Goal: Task Accomplishment & Management: Use online tool/utility

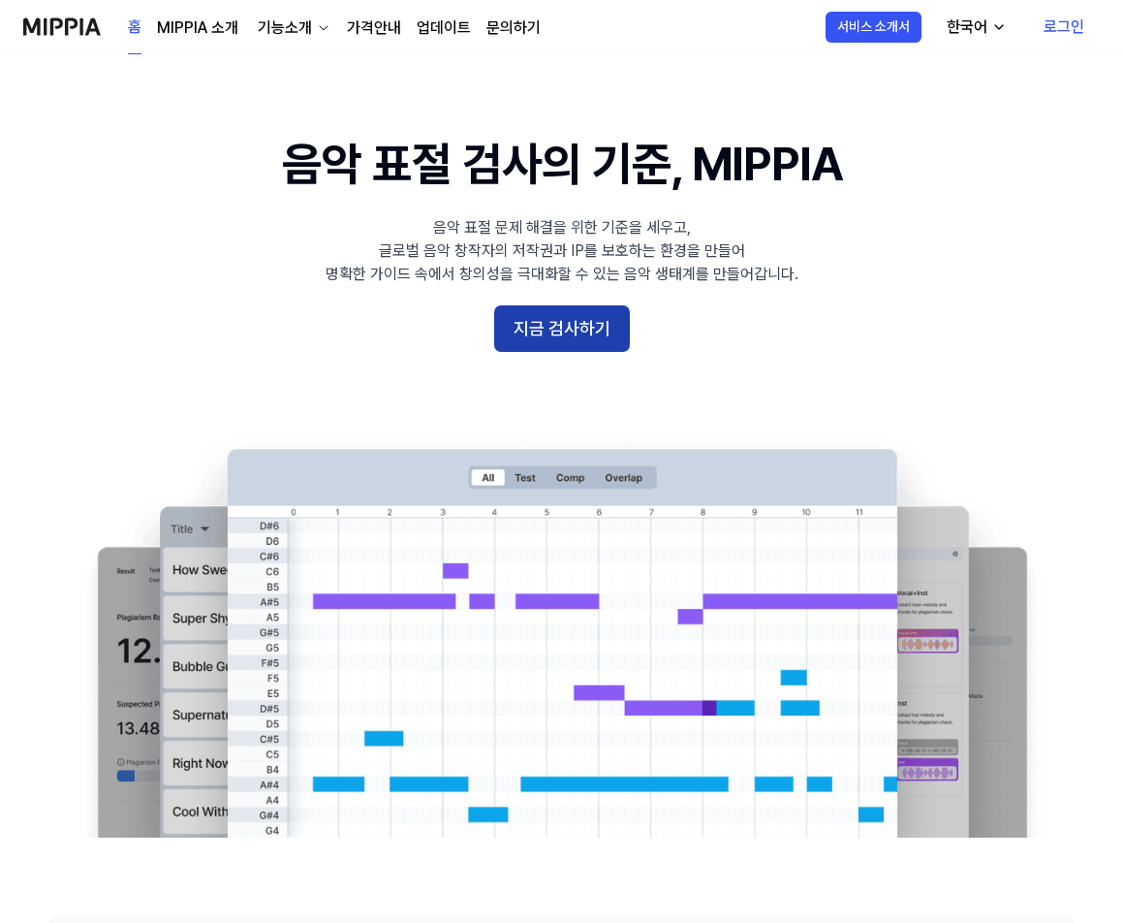
click at [560, 324] on button "지금 검사하기" at bounding box center [562, 328] width 136 height 47
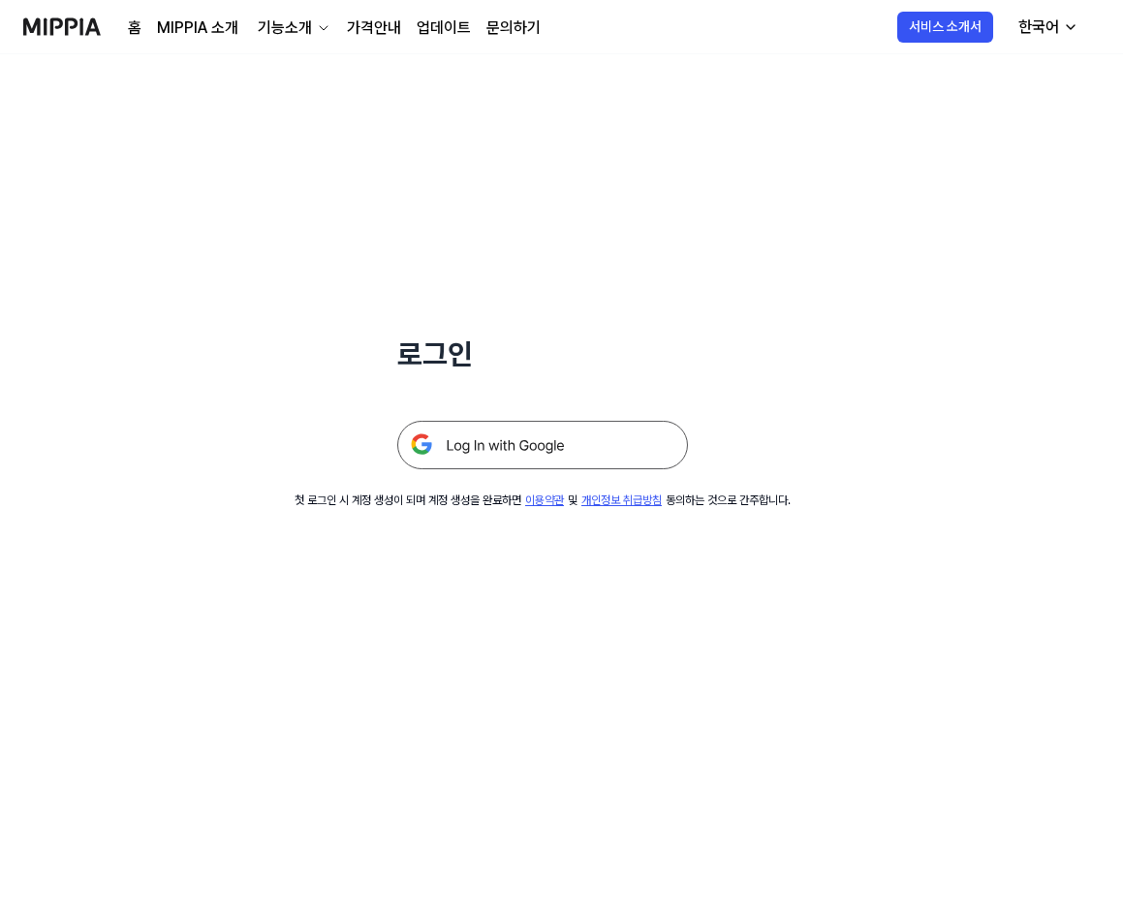
click at [493, 435] on img at bounding box center [542, 445] width 291 height 48
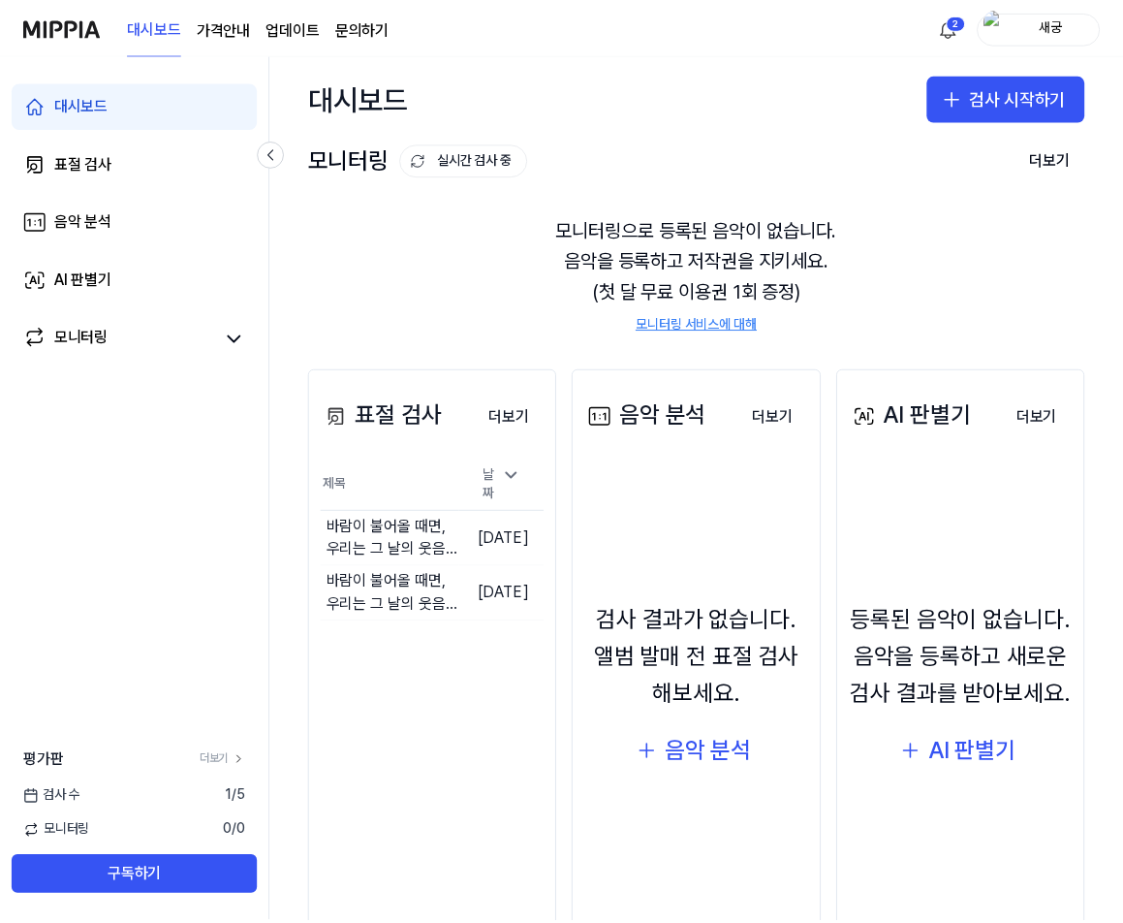
scroll to position [97, 0]
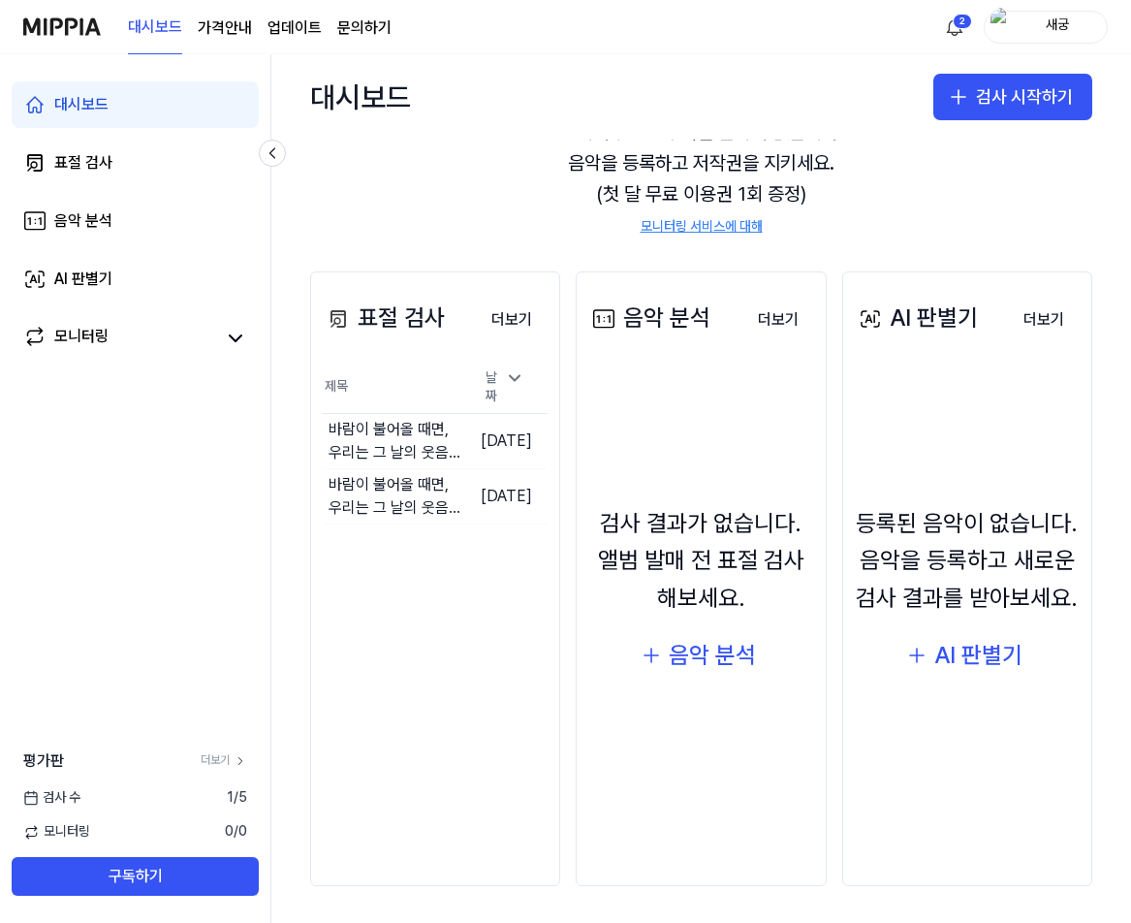
drag, startPoint x: 995, startPoint y: 668, endPoint x: 905, endPoint y: 742, distance: 116.4
click at [906, 742] on div "등록된 음악이 없습니다. 음악을 등록하고 새로운 검사 결과를 받아보세요. AI 판별기" at bounding box center [967, 592] width 225 height 430
click at [509, 328] on button "더보기" at bounding box center [512, 319] width 72 height 39
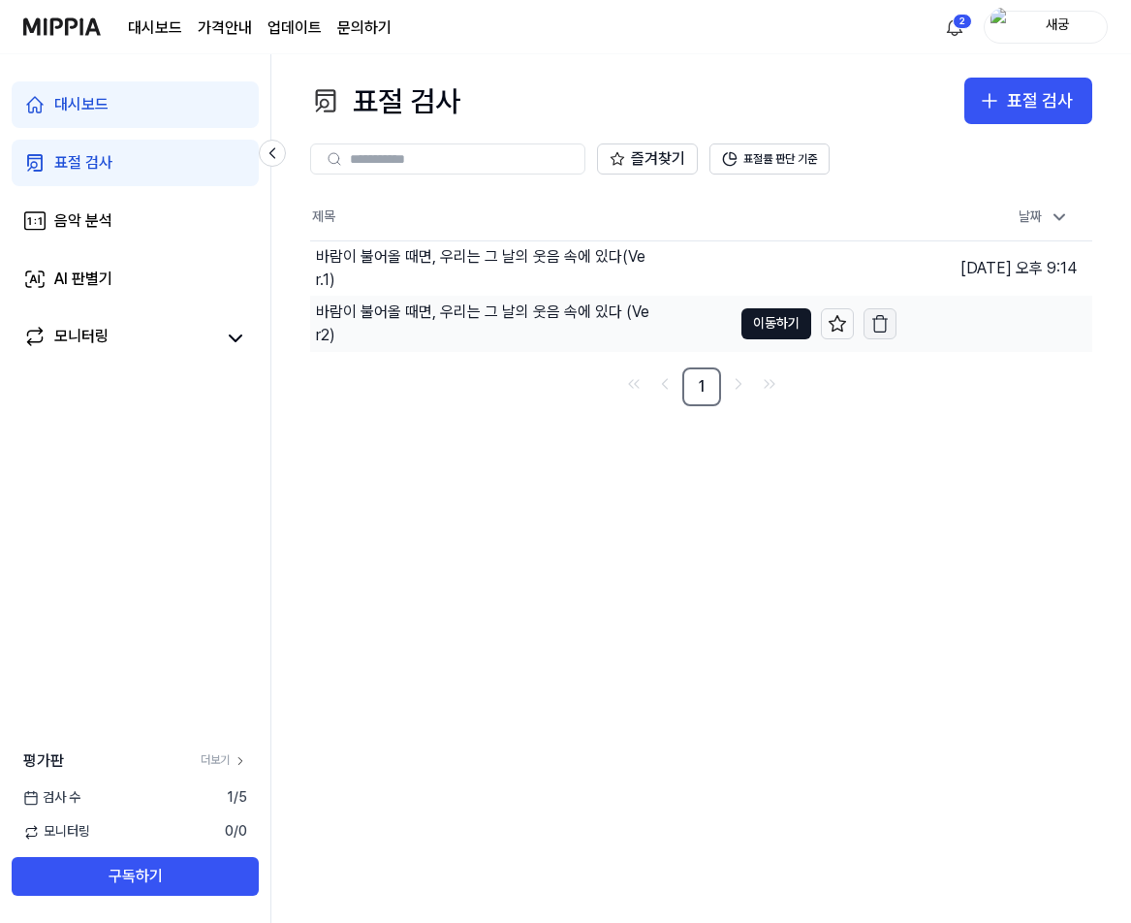
click at [887, 329] on icon "button" at bounding box center [879, 323] width 19 height 19
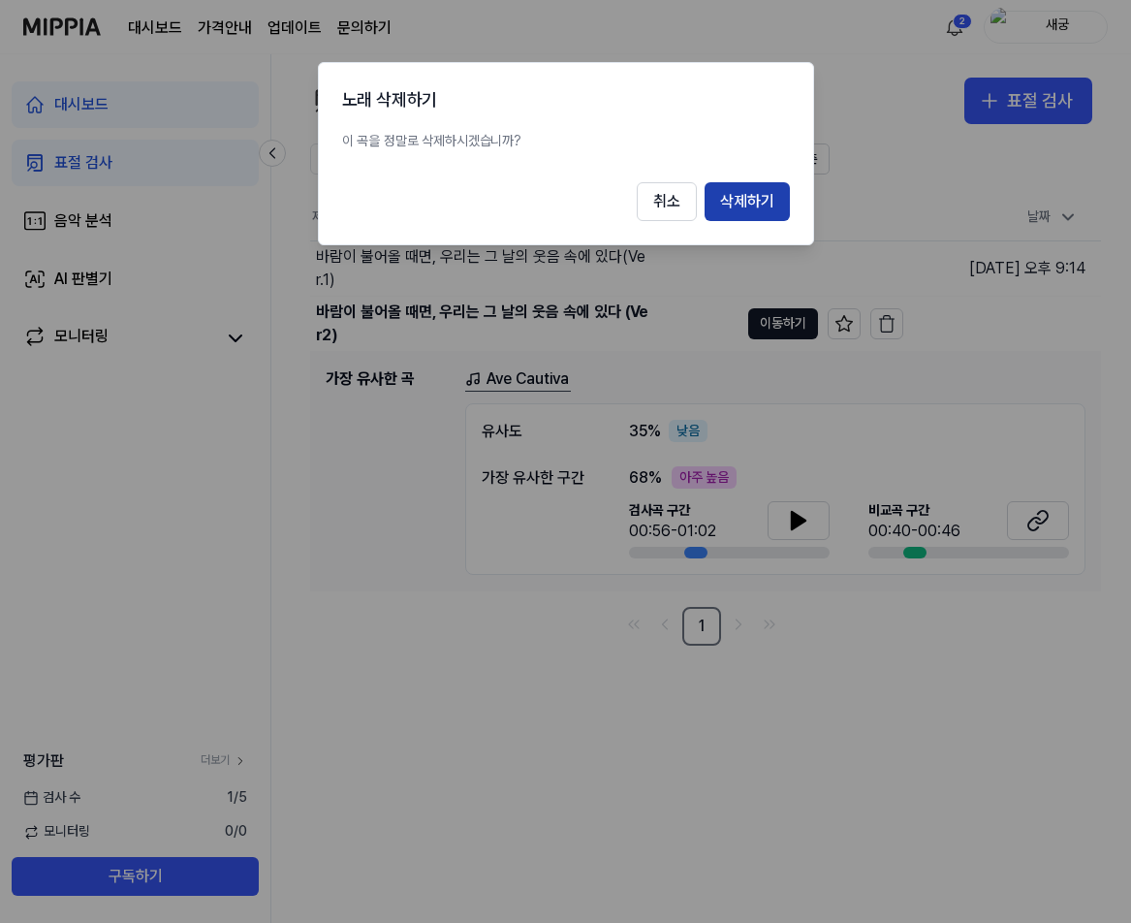
click at [766, 208] on button "삭제하기" at bounding box center [747, 201] width 85 height 39
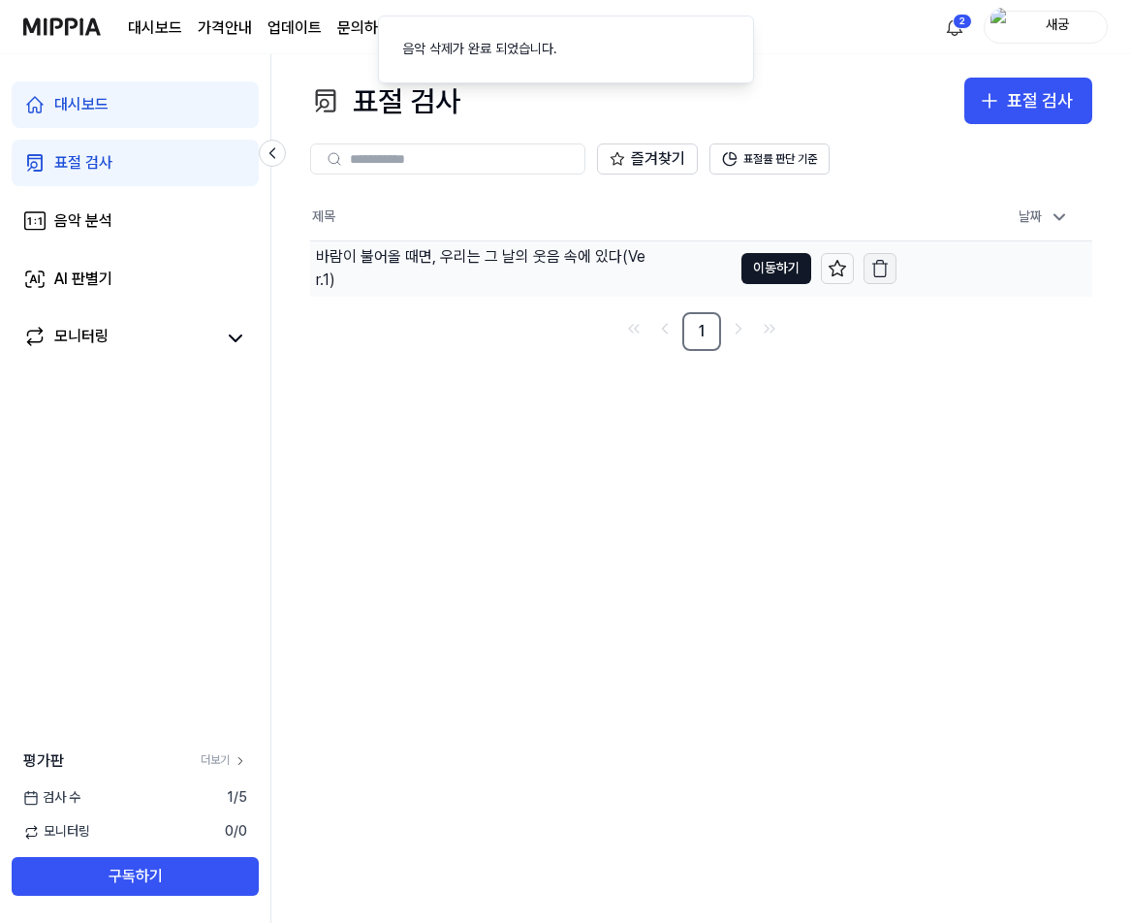
click at [885, 262] on icon "button" at bounding box center [879, 268] width 19 height 19
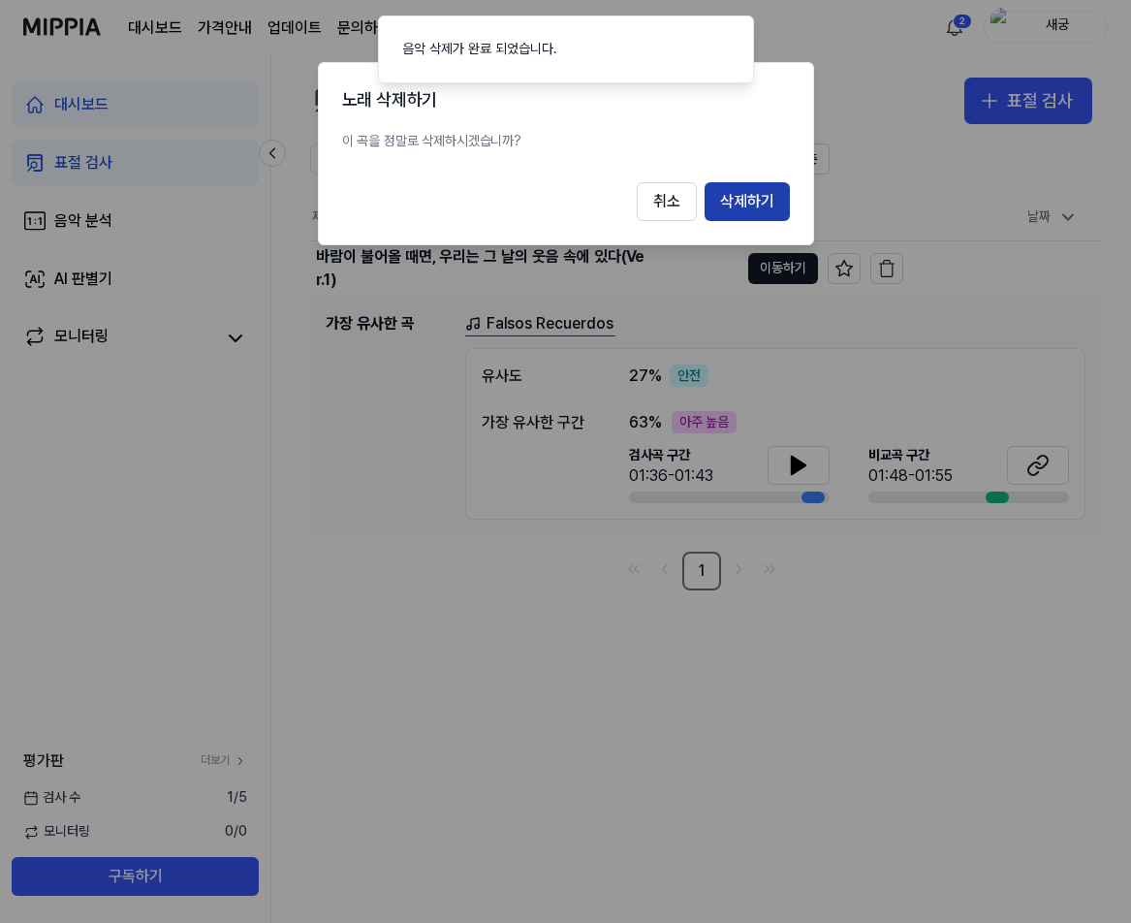
click at [741, 194] on button "삭제하기" at bounding box center [747, 201] width 85 height 39
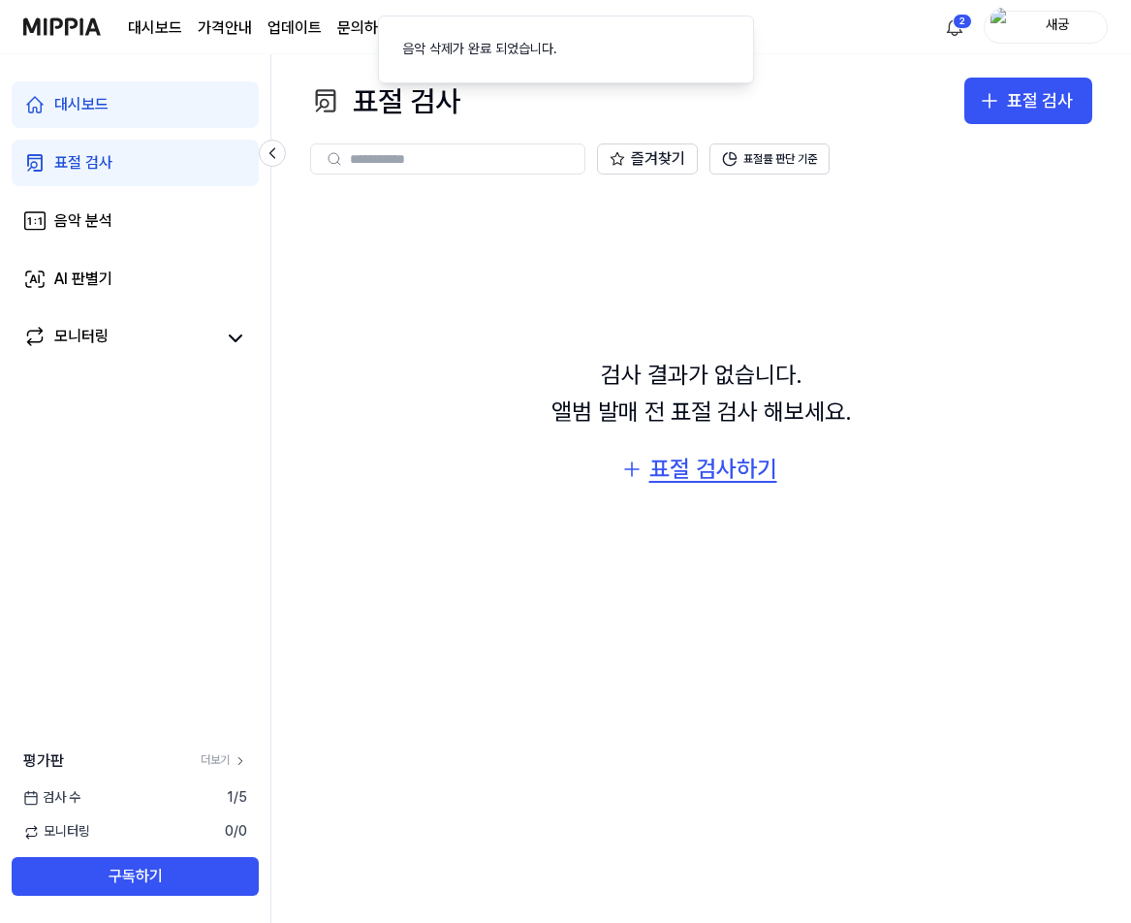
click at [687, 449] on button "표절 검사하기" at bounding box center [702, 469] width 190 height 47
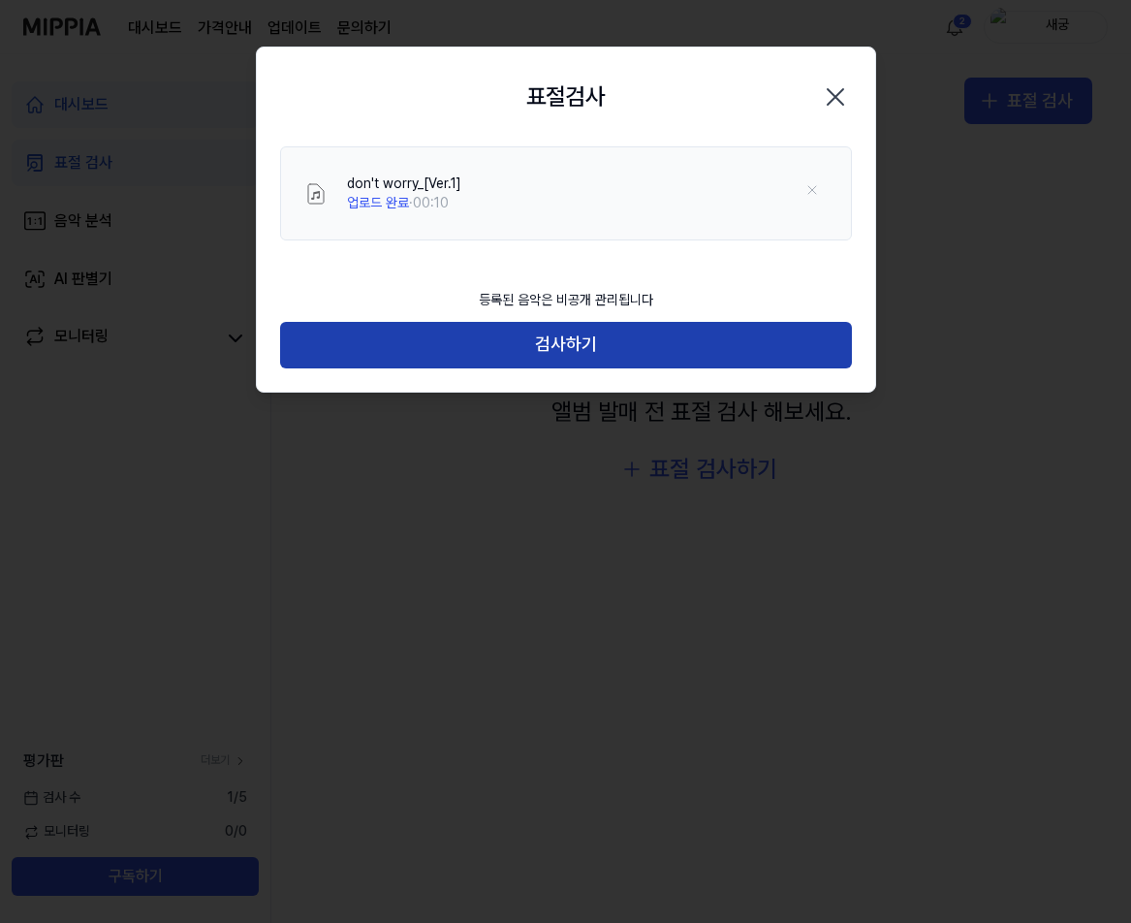
click at [547, 341] on button "검사하기" at bounding box center [566, 345] width 572 height 47
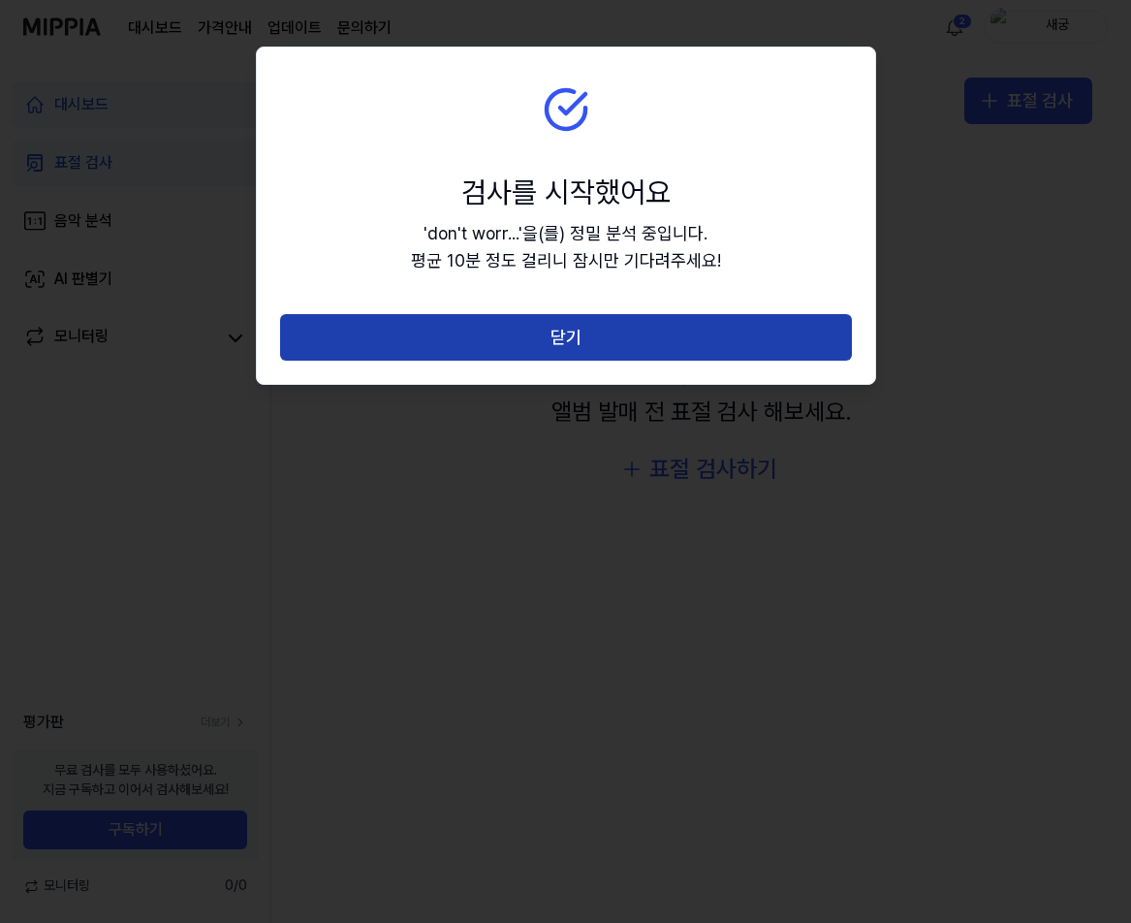
click at [569, 322] on button "닫기" at bounding box center [566, 337] width 572 height 47
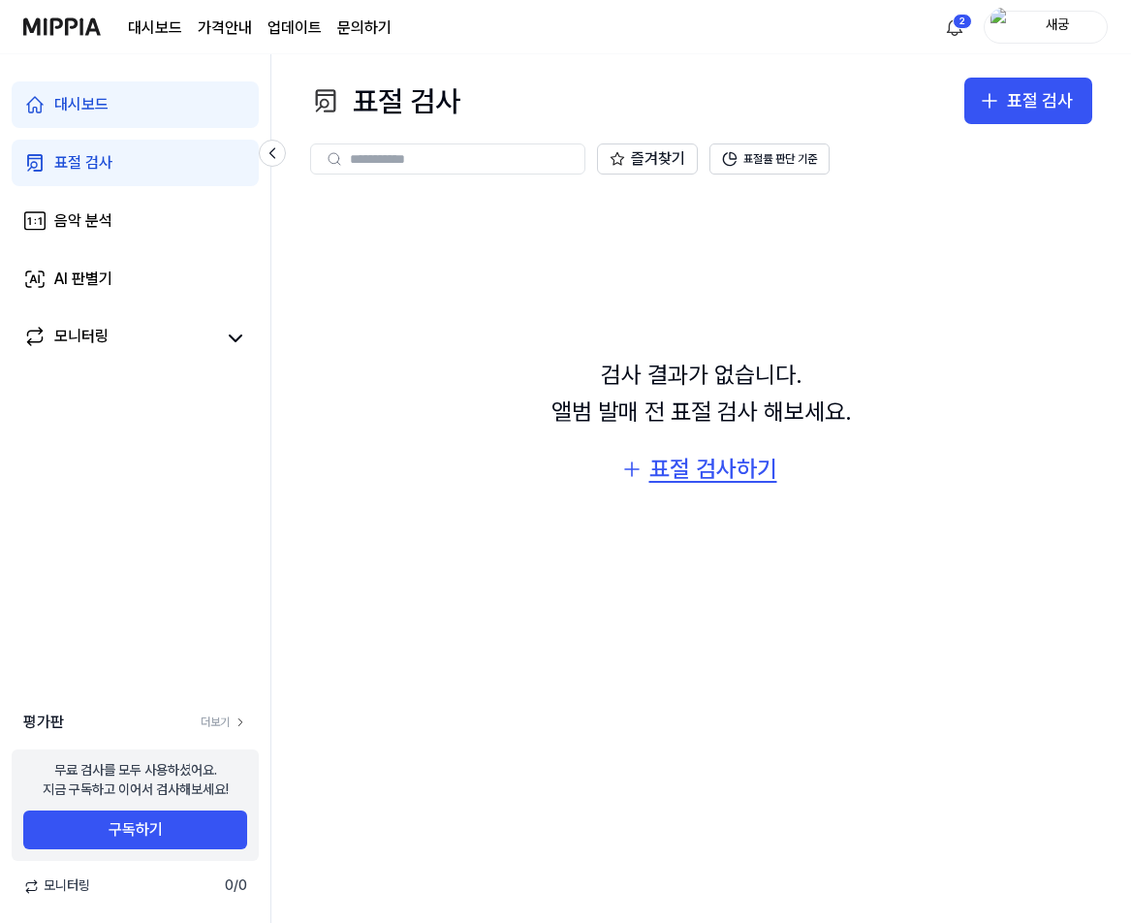
click at [725, 472] on div "표절 검사하기" at bounding box center [713, 469] width 128 height 37
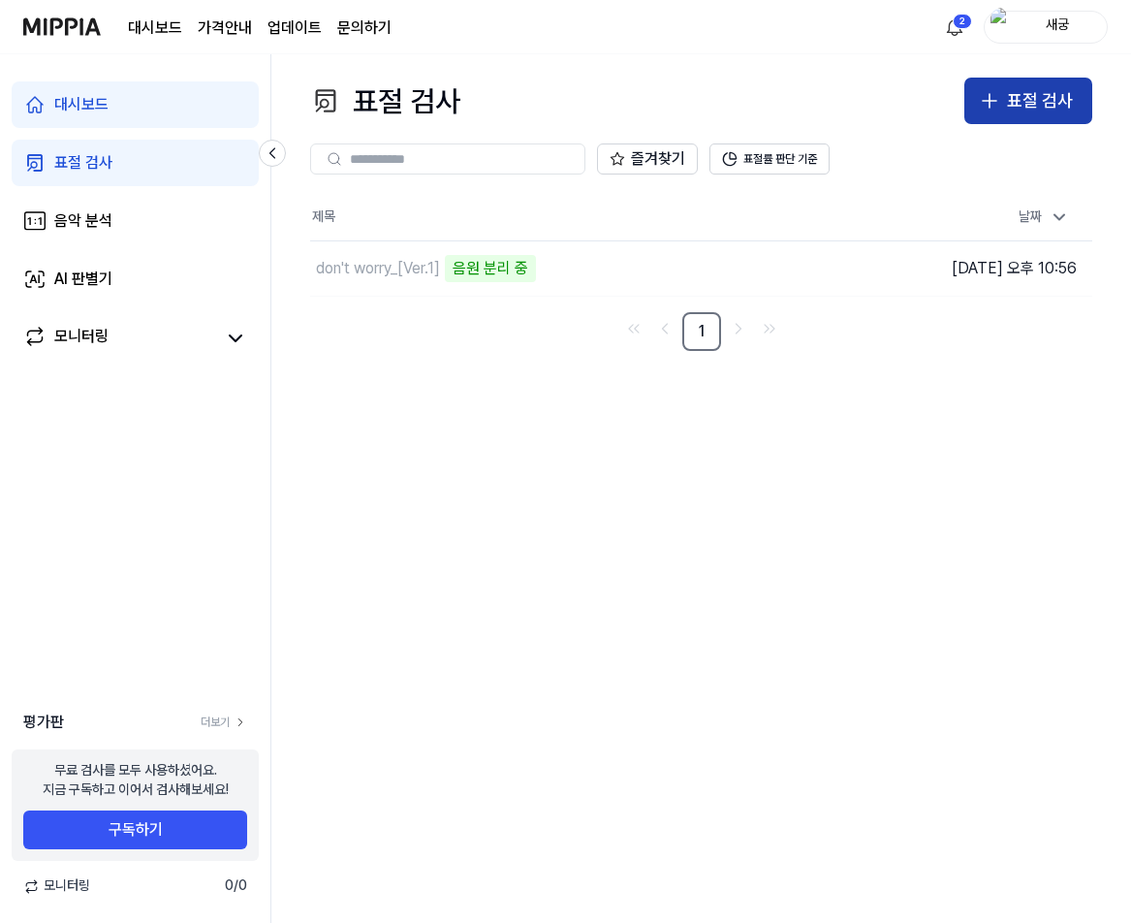
click at [1025, 106] on div "표절 검사" at bounding box center [1040, 101] width 66 height 28
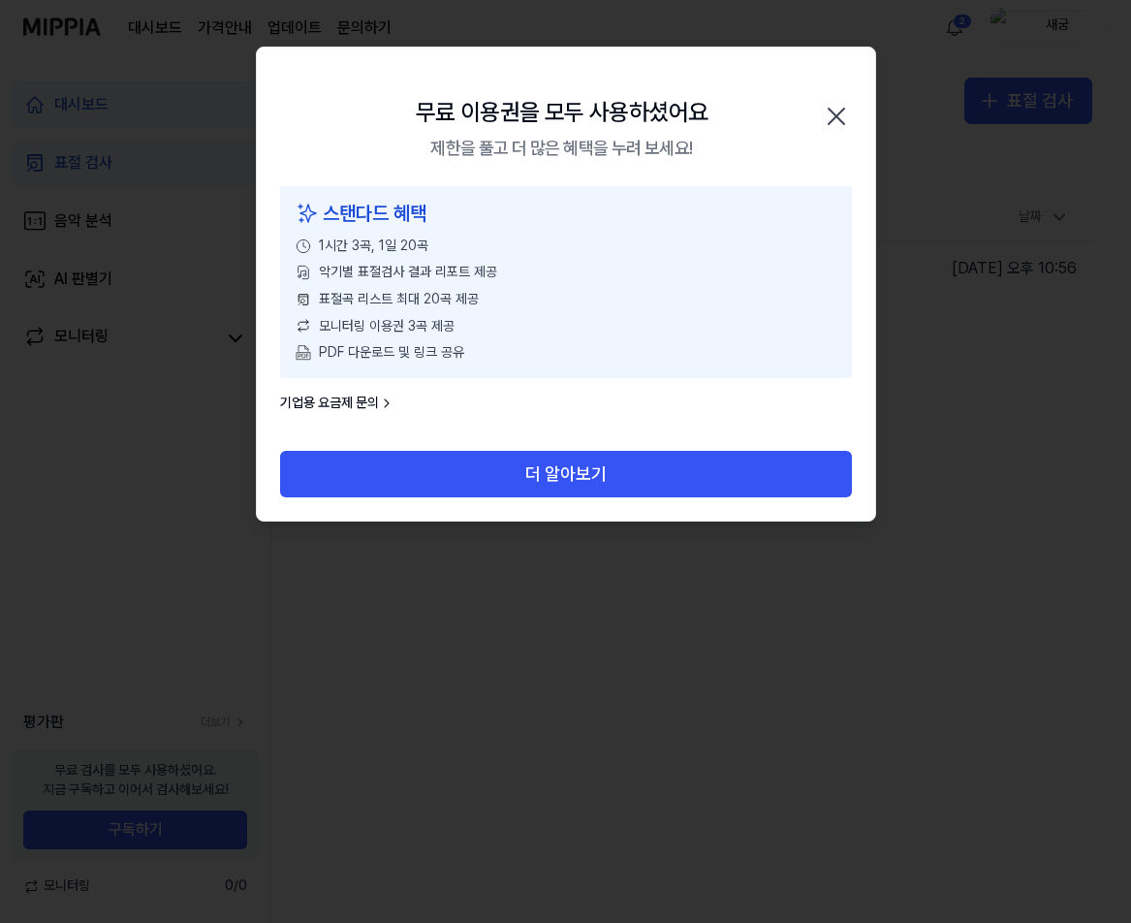
click at [844, 112] on icon "button" at bounding box center [836, 116] width 31 height 31
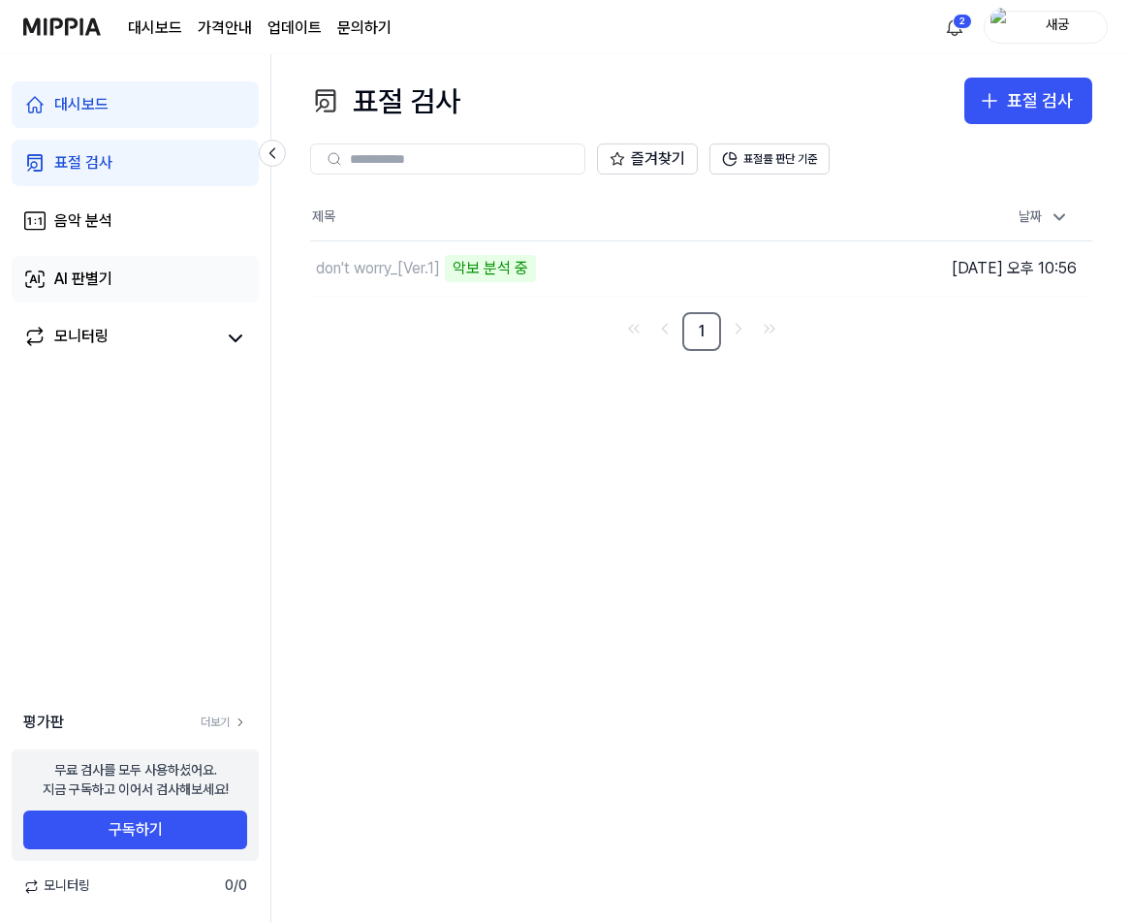
click at [135, 286] on link "AI 판별기" at bounding box center [135, 279] width 247 height 47
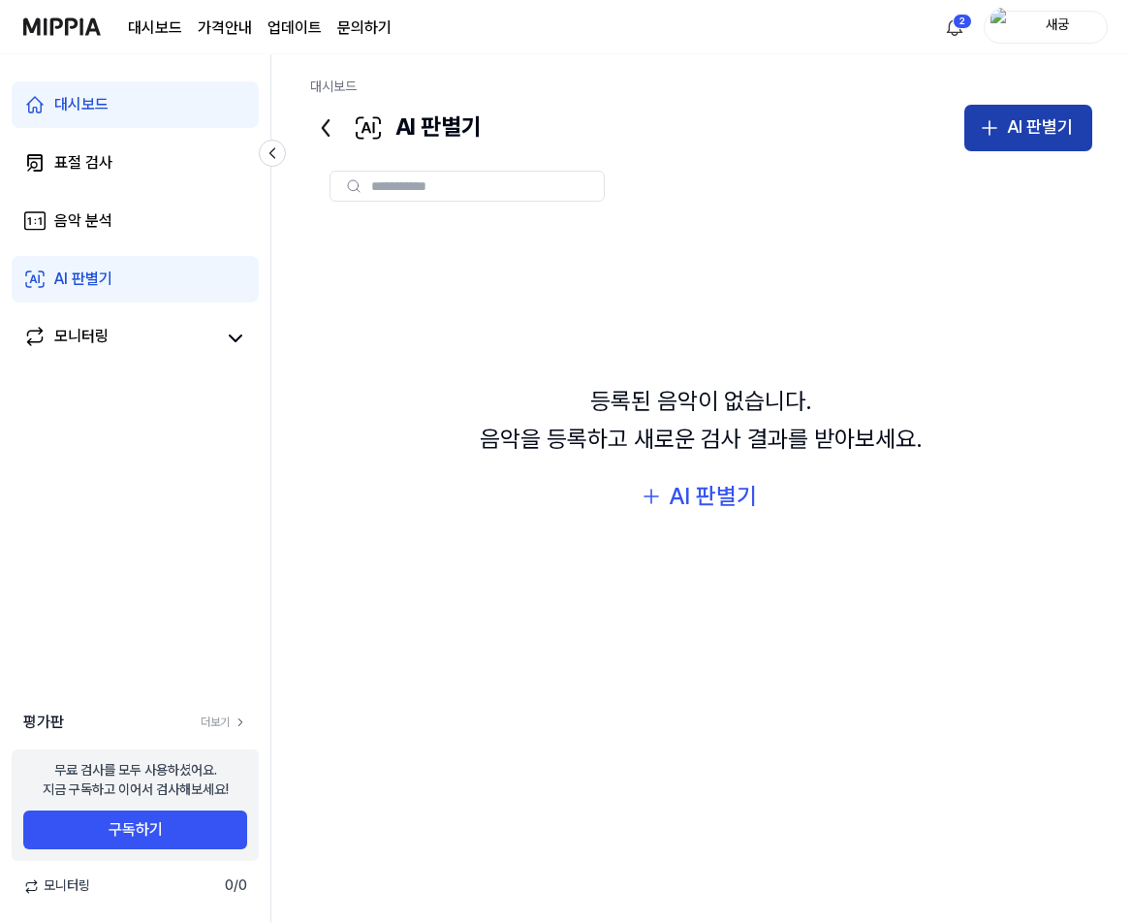
click at [985, 139] on icon "button" at bounding box center [989, 127] width 23 height 23
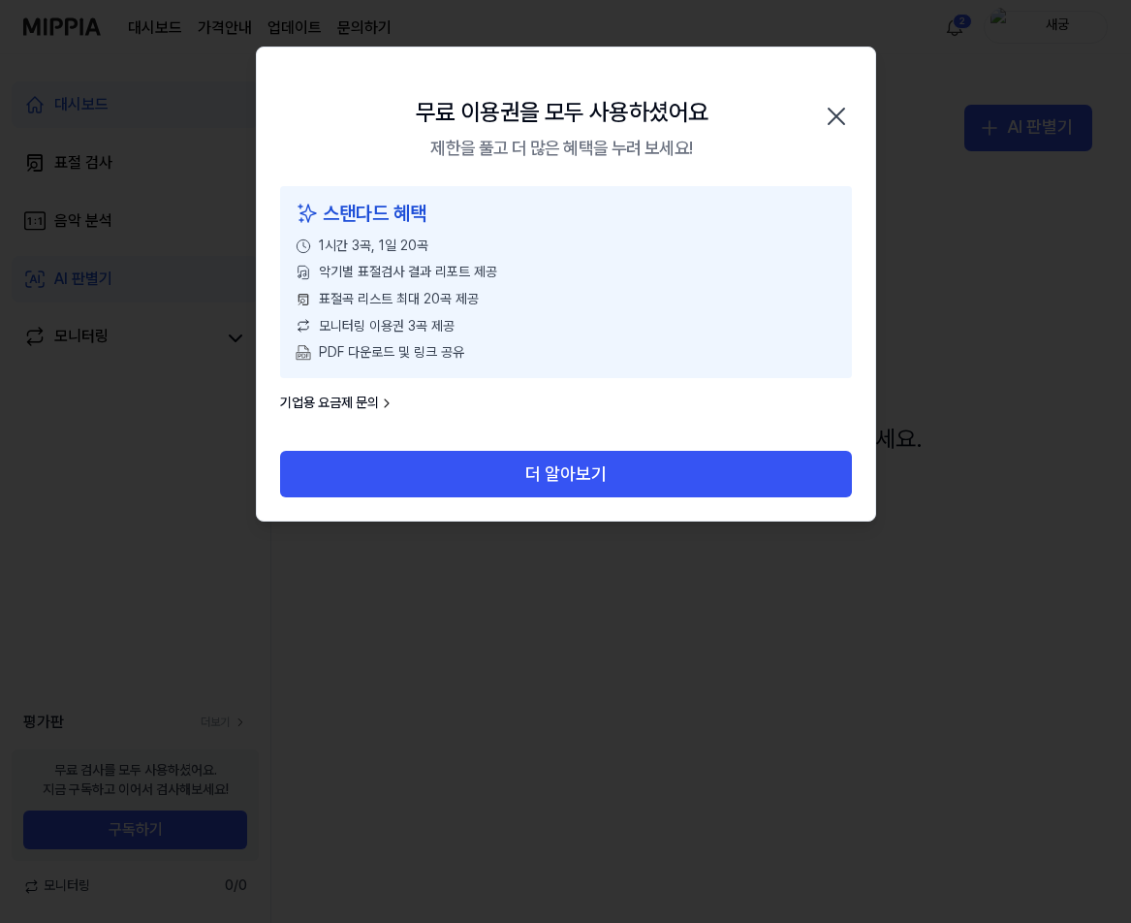
click at [523, 591] on div at bounding box center [565, 461] width 1131 height 923
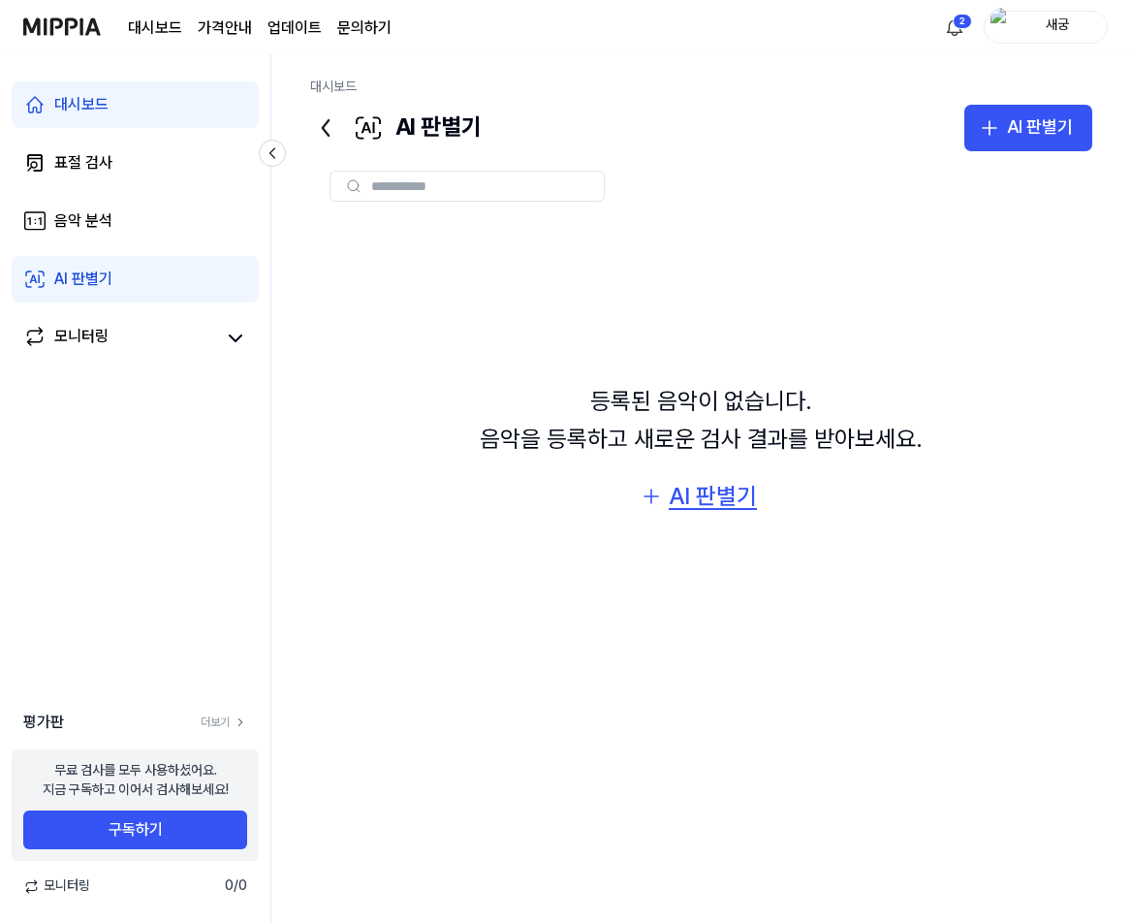
click at [693, 498] on div "AI 판별기" at bounding box center [713, 496] width 88 height 37
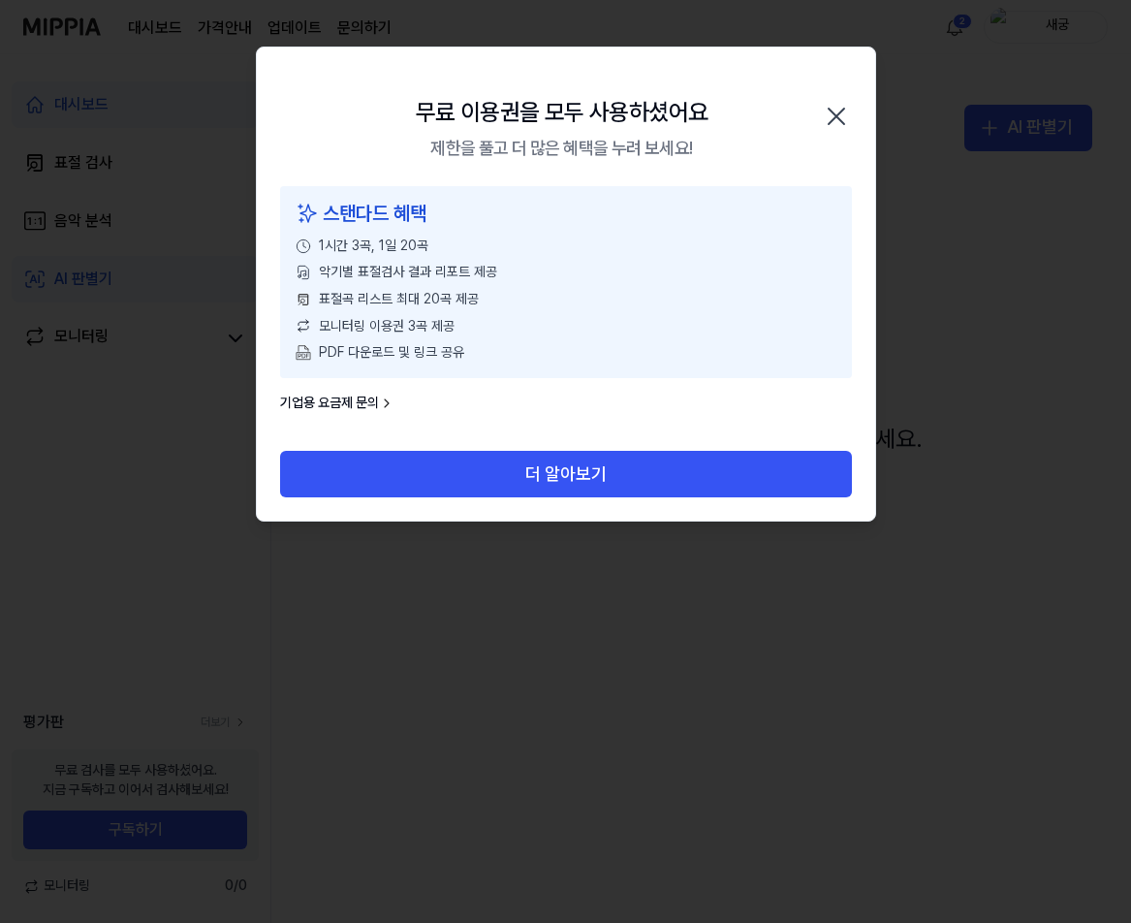
click at [488, 509] on div "더 알아보기" at bounding box center [566, 486] width 618 height 70
click at [459, 553] on div at bounding box center [565, 461] width 1131 height 923
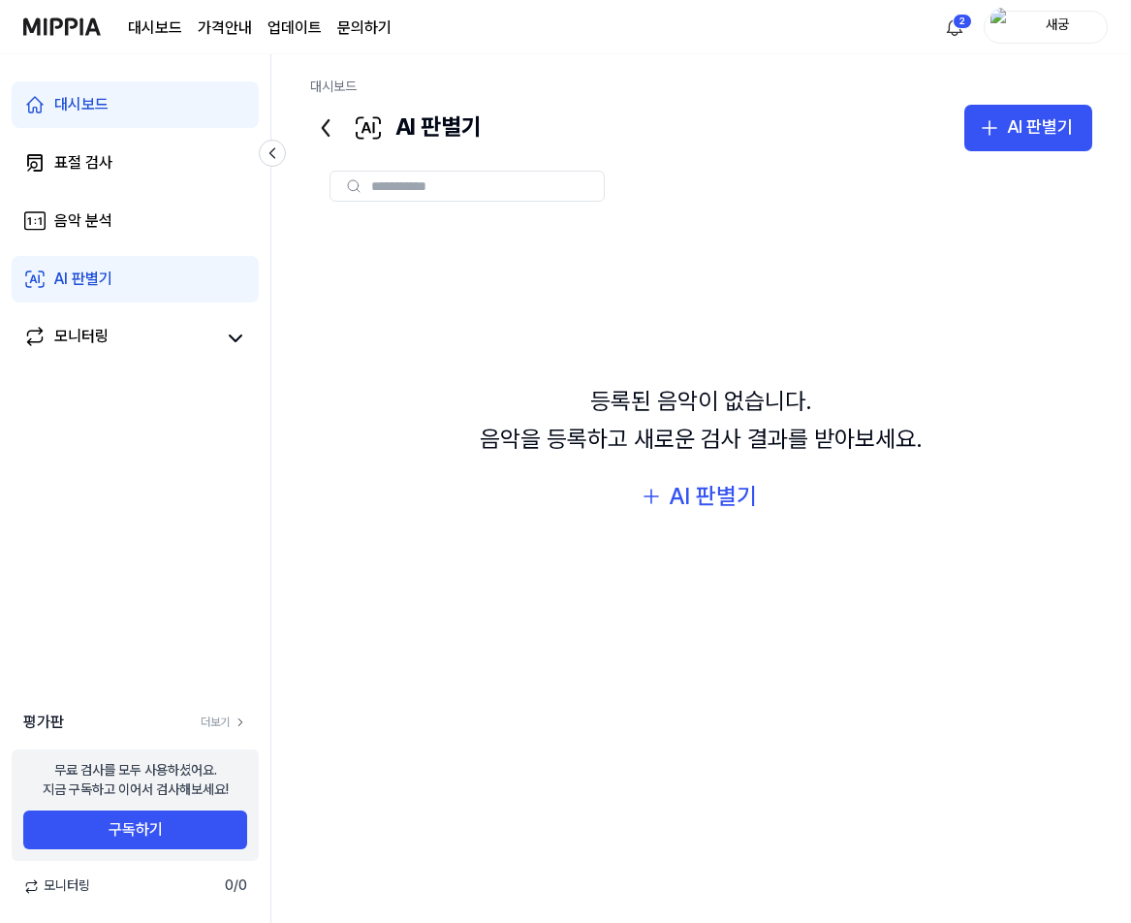
click at [140, 110] on link "대시보드" at bounding box center [135, 104] width 247 height 47
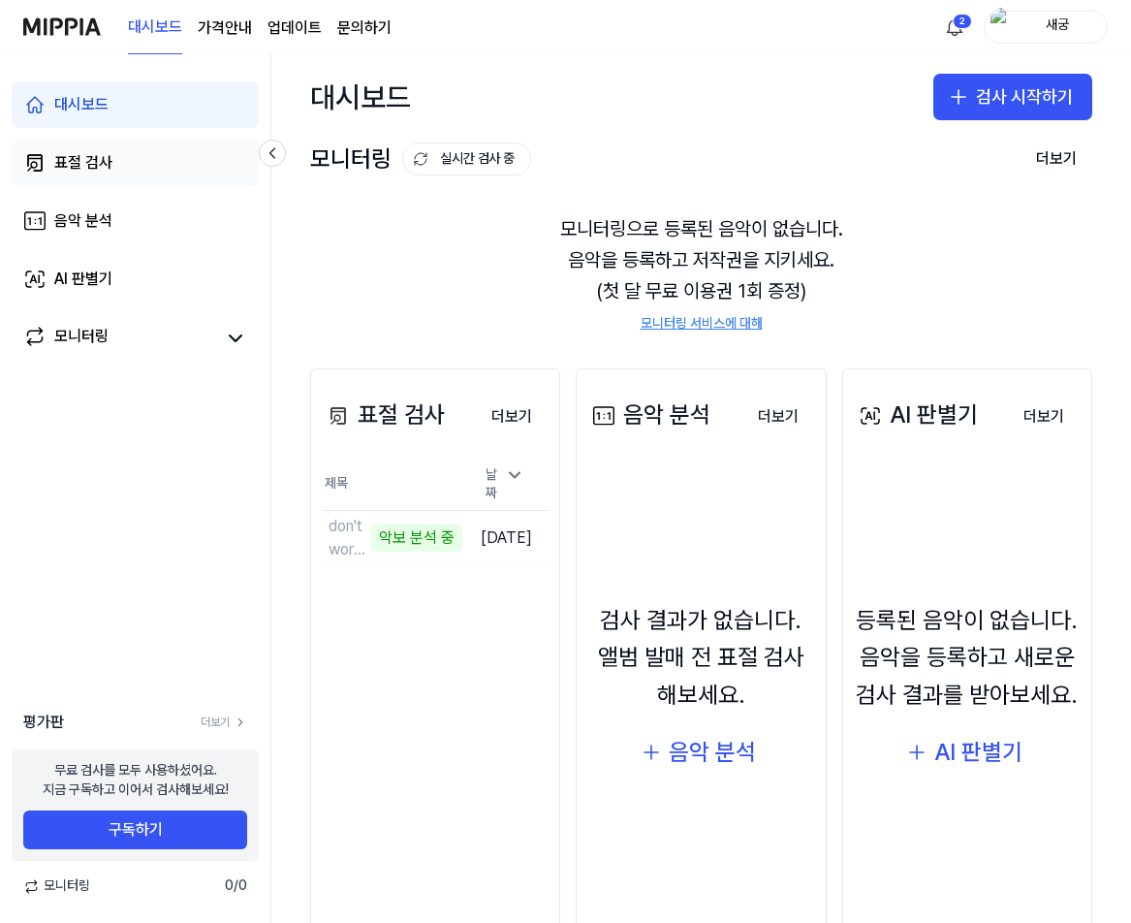
click at [123, 161] on link "표절 검사" at bounding box center [135, 163] width 247 height 47
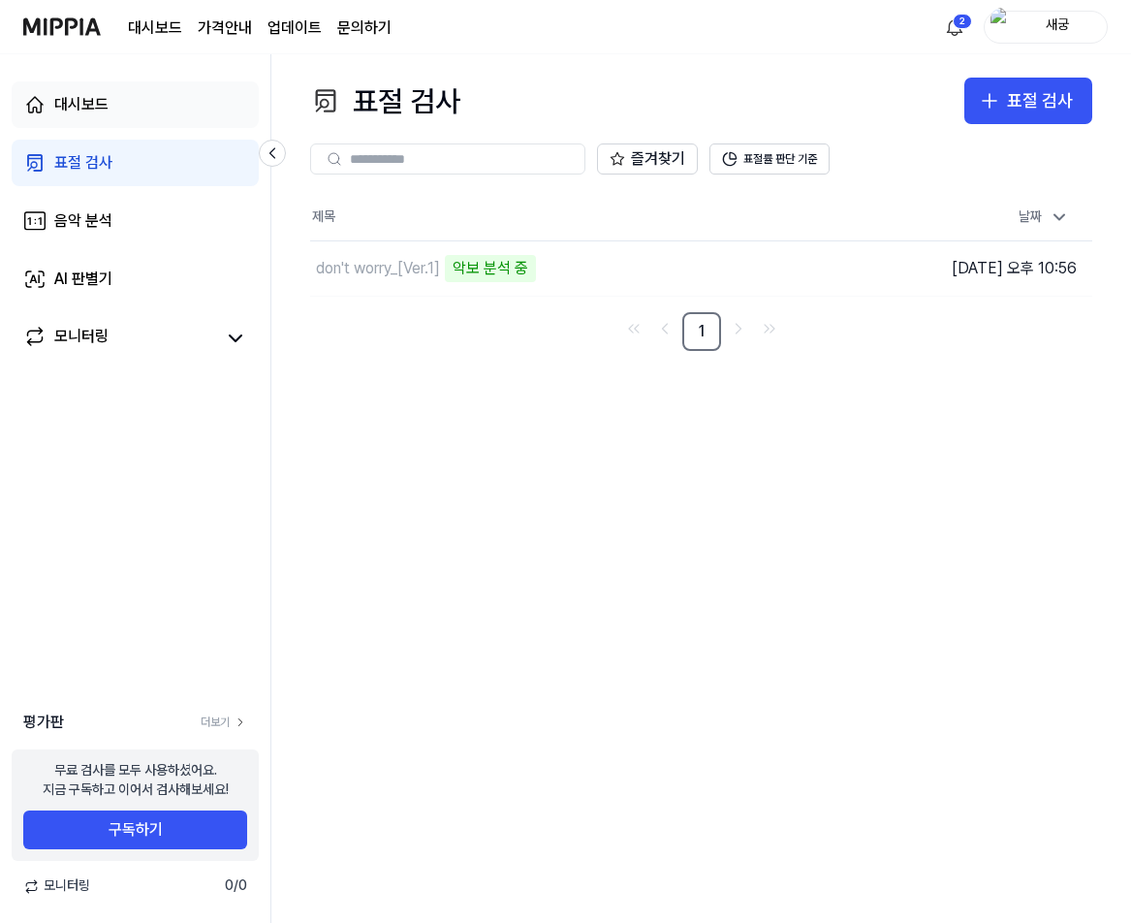
click at [130, 84] on link "대시보드" at bounding box center [135, 104] width 247 height 47
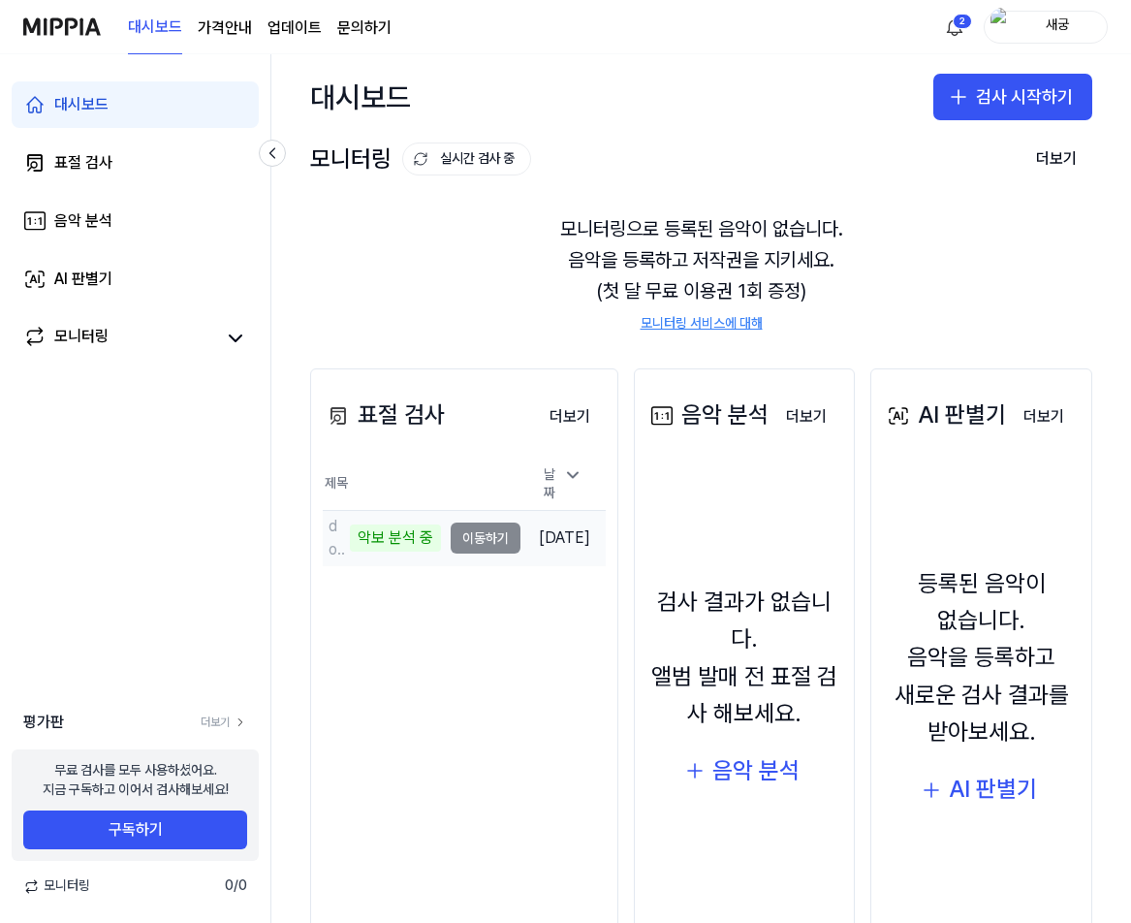
click at [492, 524] on td "don't worry_[Ver.1] 악보 분석 중 이동하기" at bounding box center [422, 538] width 198 height 54
click at [396, 526] on div "악보 분석 중" at bounding box center [395, 537] width 91 height 27
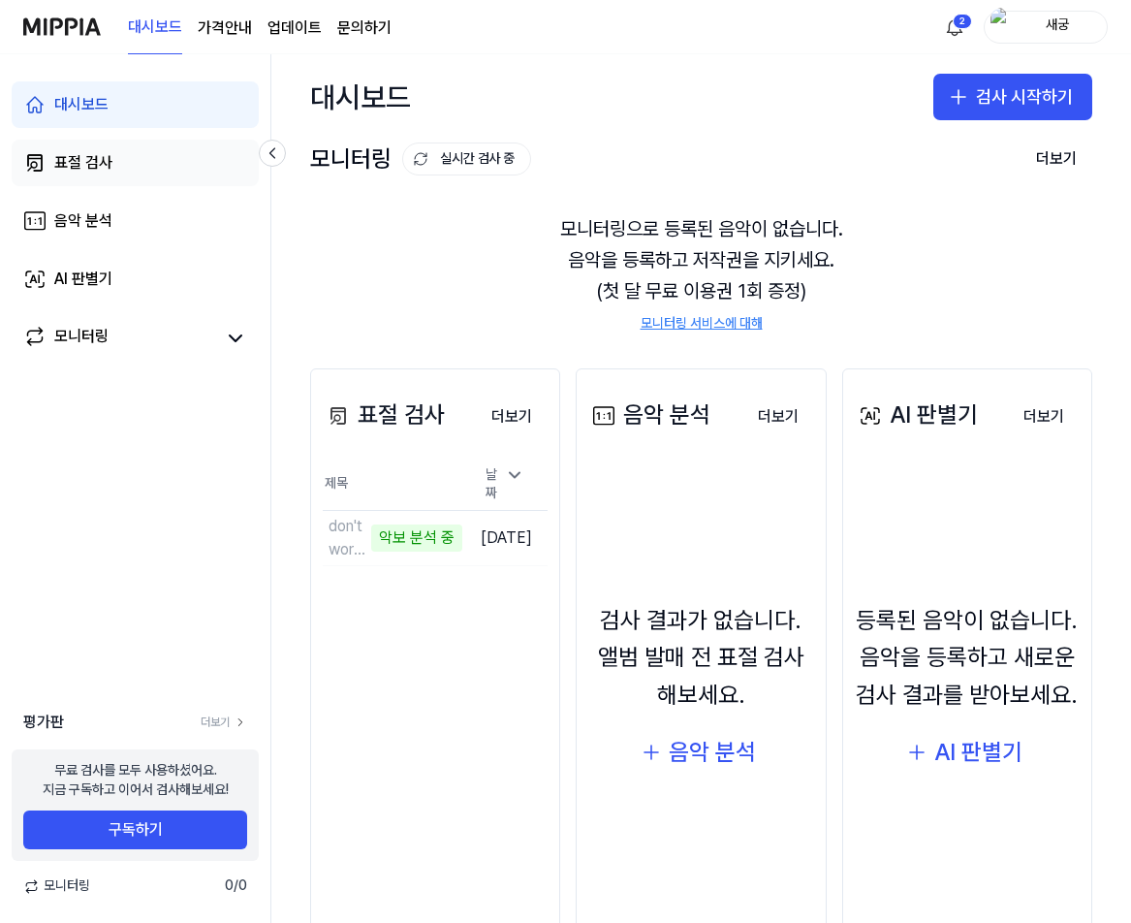
click at [135, 165] on link "표절 검사" at bounding box center [135, 163] width 247 height 47
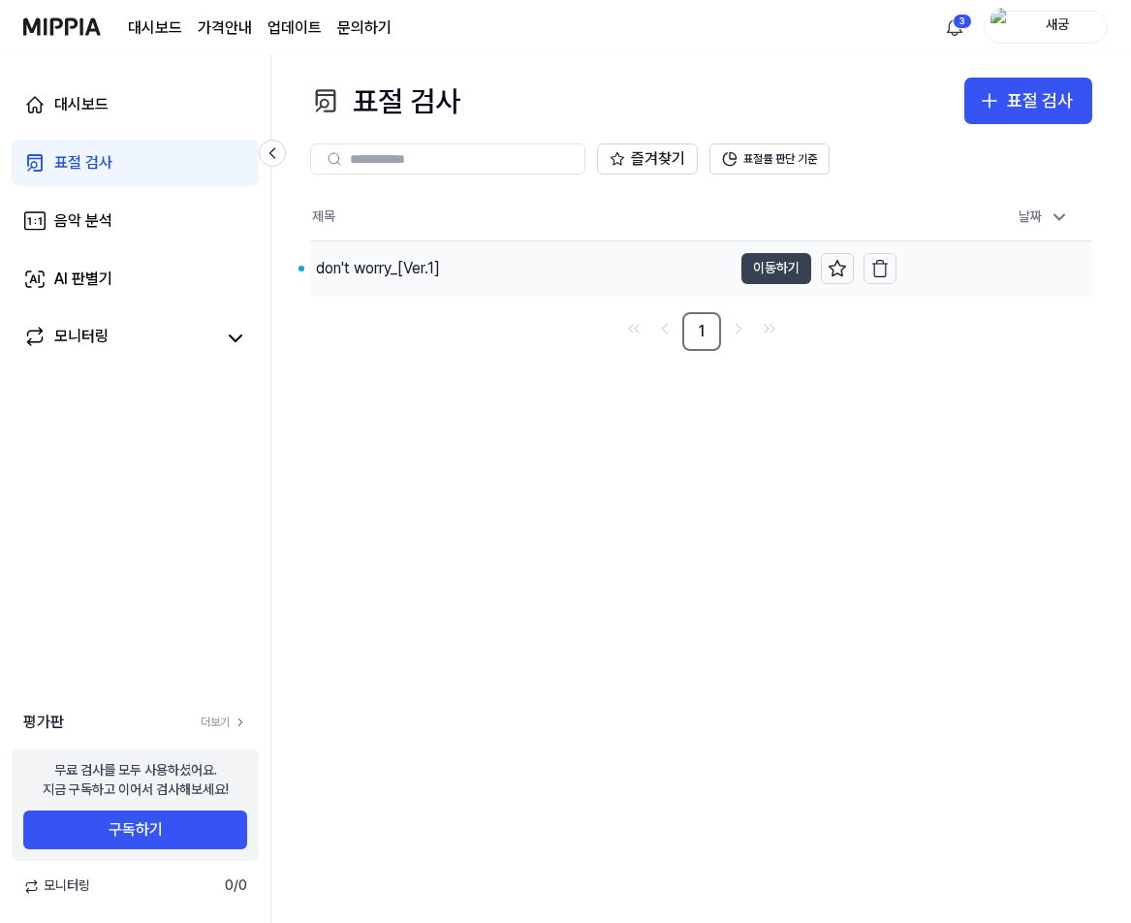
click at [789, 271] on button "이동하기" at bounding box center [777, 268] width 70 height 31
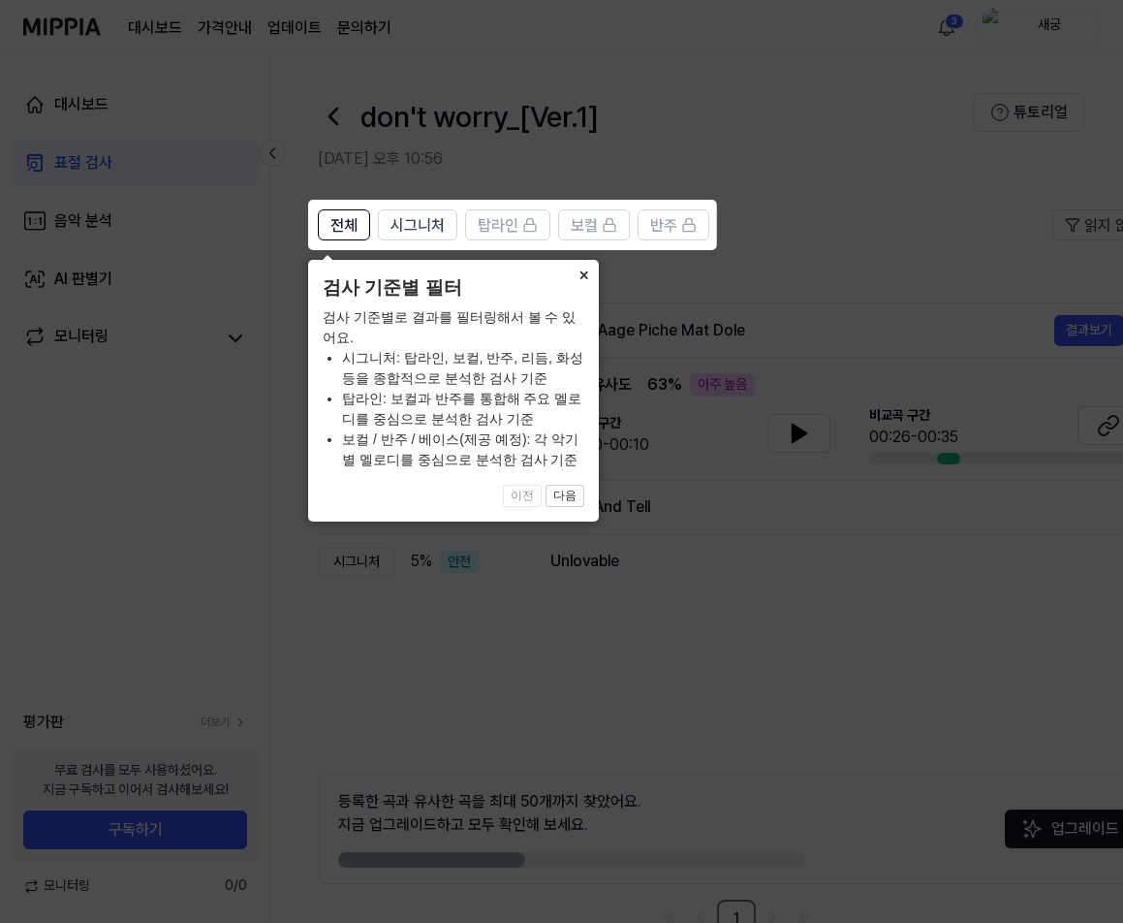
click at [584, 274] on button "×" at bounding box center [583, 273] width 31 height 27
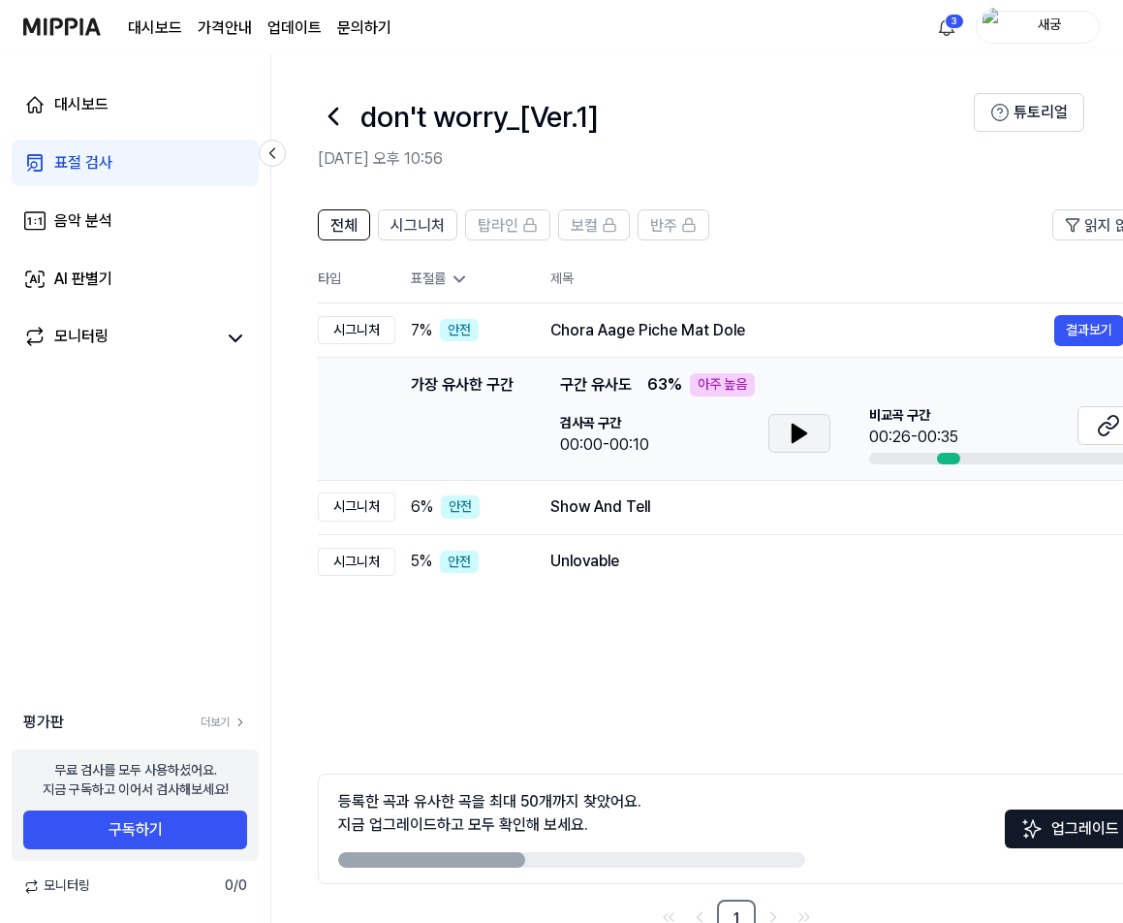
click at [795, 436] on icon at bounding box center [800, 433] width 14 height 17
click at [1109, 425] on icon at bounding box center [1108, 425] width 23 height 23
